Goal: Complete application form

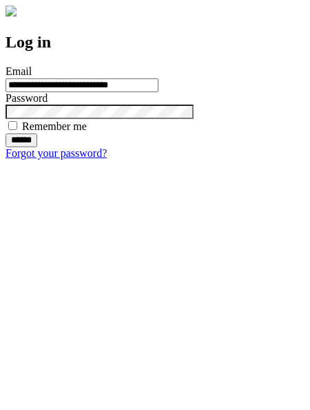
type input "**********"
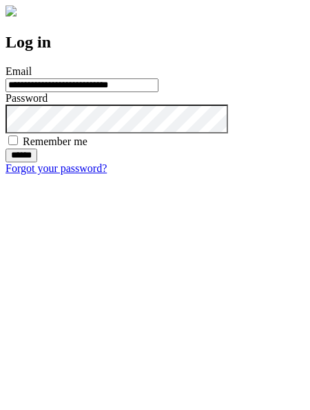
click at [37, 162] on input "******" at bounding box center [22, 156] width 32 height 14
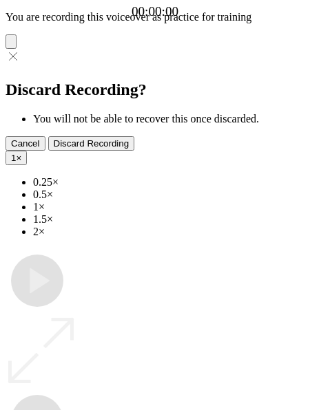
type input "**********"
